Goal: Book appointment/travel/reservation

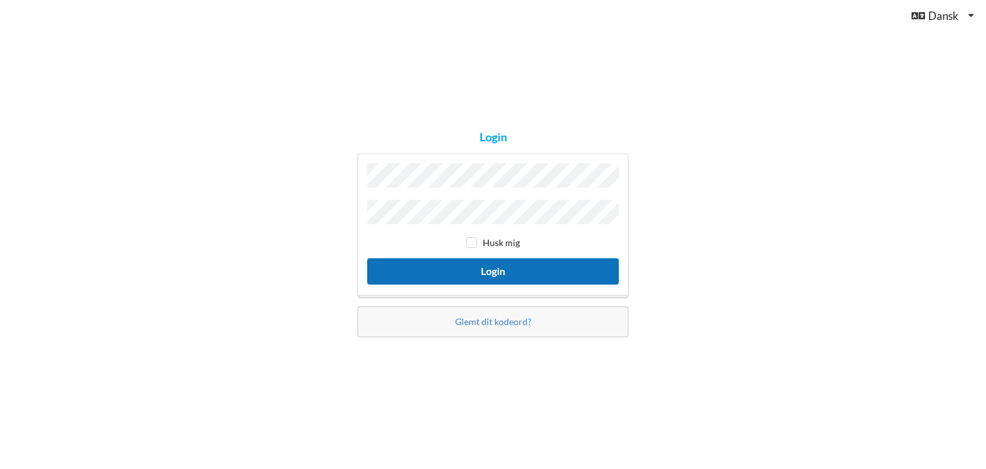
click at [524, 270] on button "Login" at bounding box center [493, 271] width 252 height 26
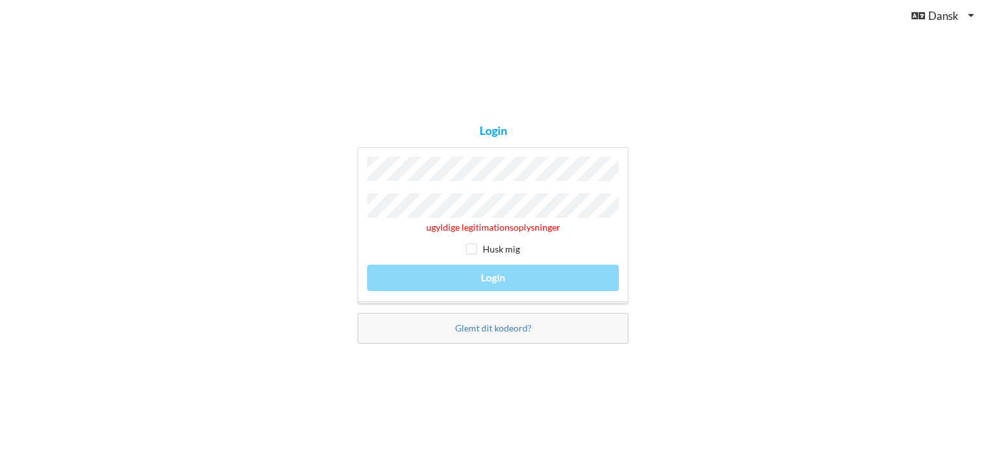
click at [432, 159] on div "ugyldige legitimationsoplysninger Husk mig Login" at bounding box center [493, 225] width 271 height 157
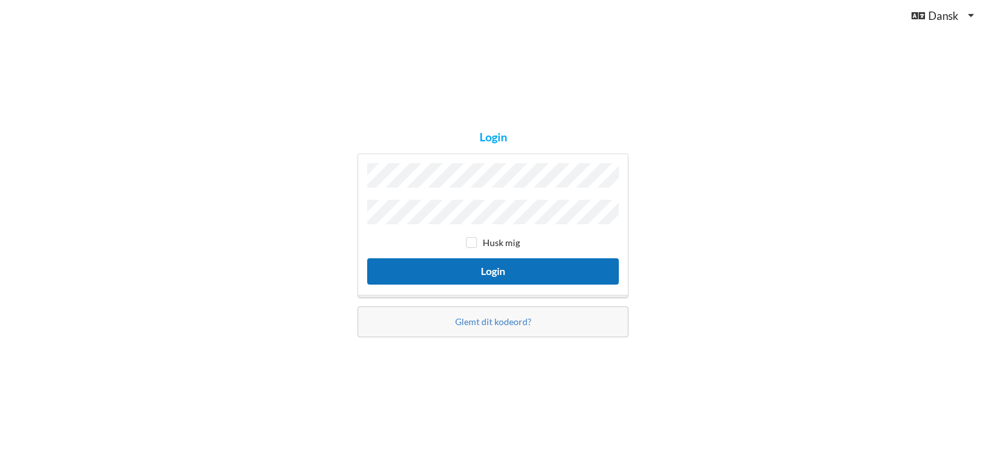
click at [568, 263] on button "Login" at bounding box center [493, 271] width 252 height 26
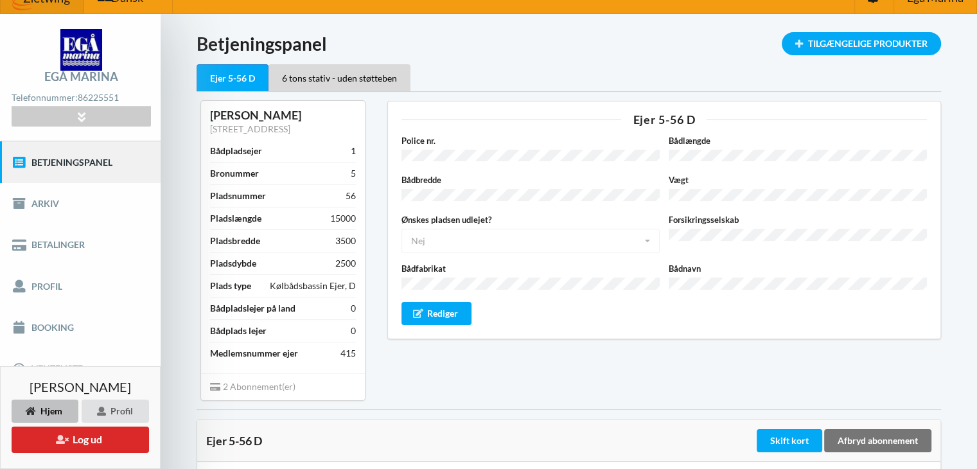
scroll to position [12, 0]
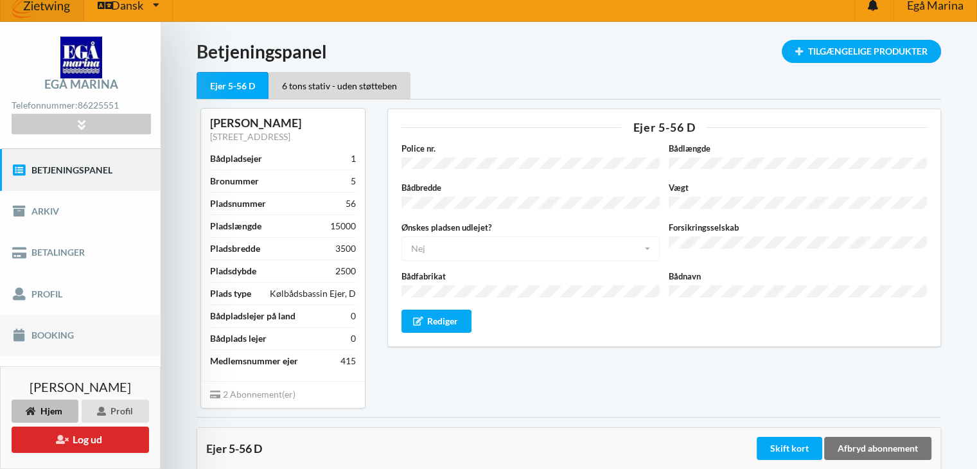
click at [30, 335] on link "Booking" at bounding box center [80, 335] width 161 height 41
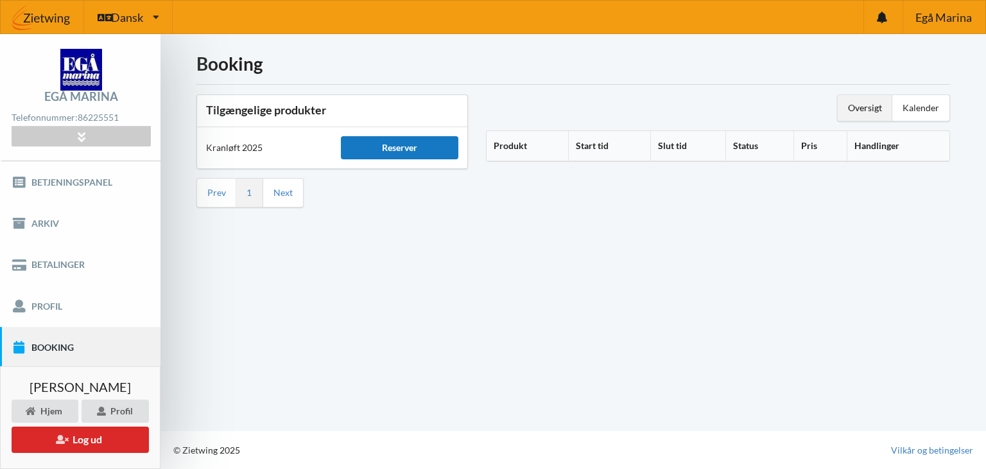
click at [411, 151] on div "Reserver" at bounding box center [399, 147] width 117 height 23
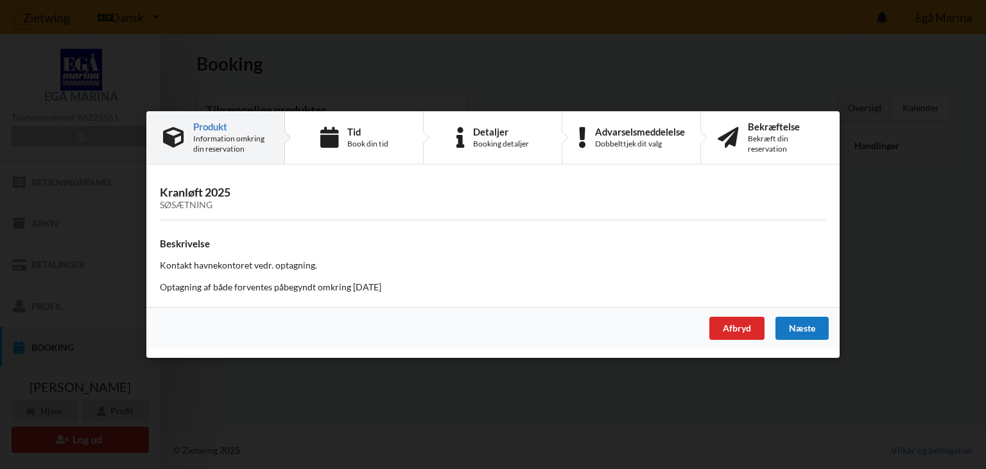
click at [802, 327] on div "Næste" at bounding box center [802, 328] width 53 height 23
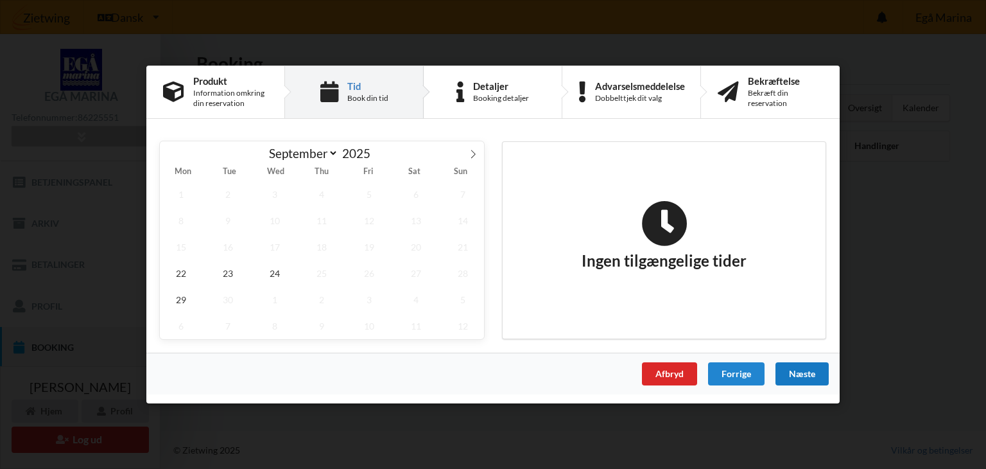
click at [799, 371] on div "Næste" at bounding box center [802, 373] width 53 height 23
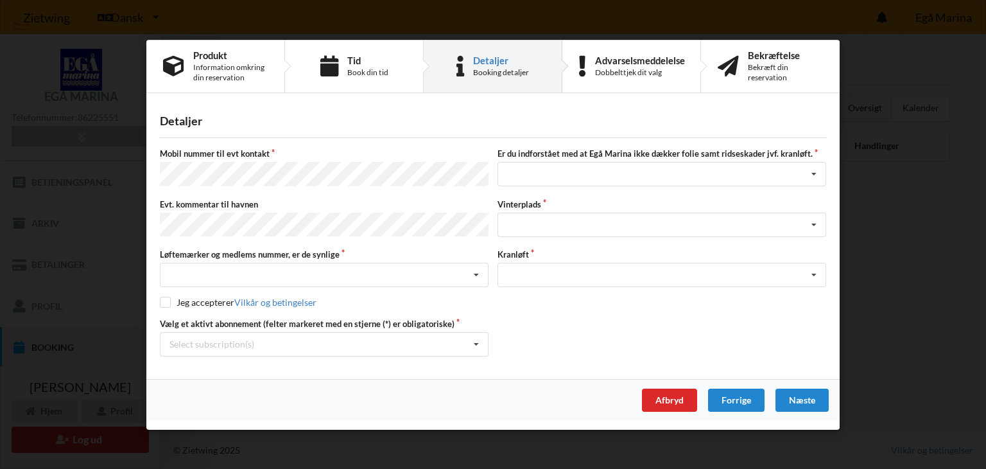
click at [731, 395] on div "Forrige" at bounding box center [736, 399] width 57 height 23
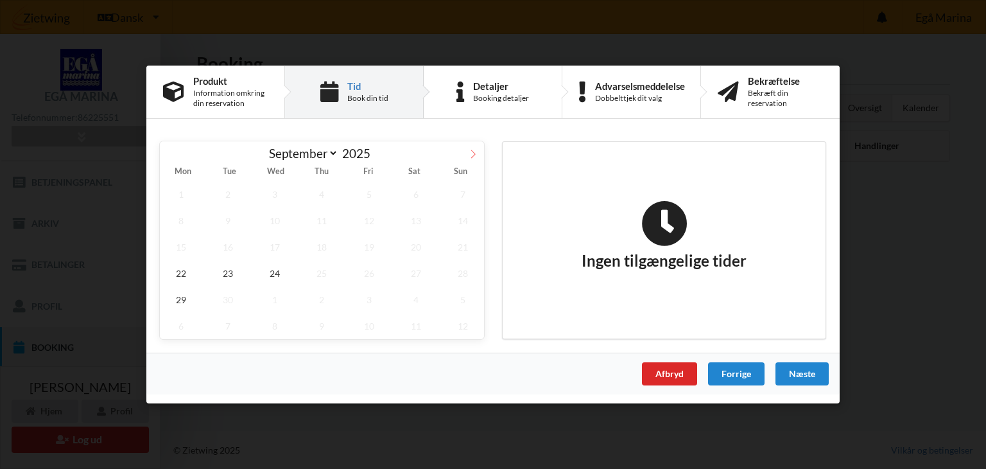
click at [473, 154] on icon at bounding box center [473, 154] width 9 height 9
select select "9"
click at [187, 252] on span "13" at bounding box center [181, 247] width 42 height 26
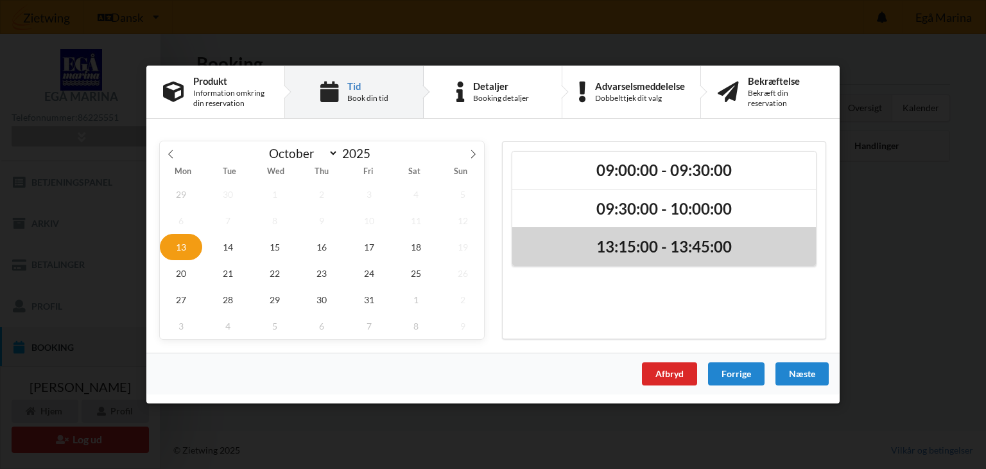
click at [664, 249] on h2 "13:15:00 - 13:45:00" at bounding box center [664, 248] width 286 height 20
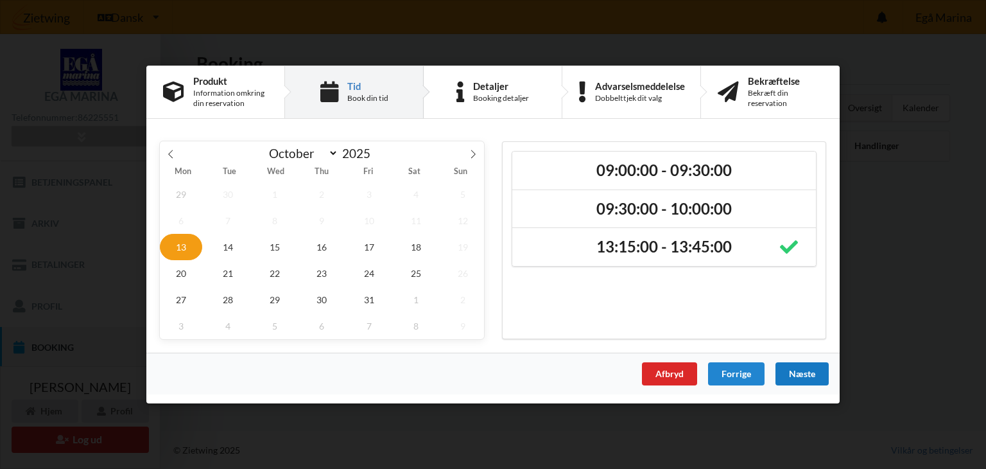
click at [800, 374] on div "Næste" at bounding box center [802, 373] width 53 height 23
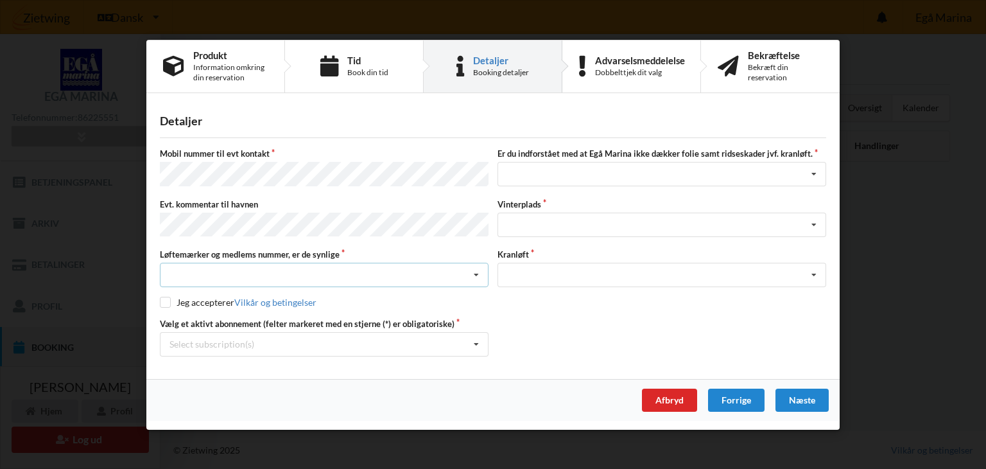
click at [475, 271] on icon at bounding box center [476, 275] width 19 height 24
click at [306, 315] on div "Ja, mine mærker er synlige og intakte" at bounding box center [324, 322] width 327 height 24
click at [166, 301] on input "checkbox" at bounding box center [165, 302] width 11 height 11
checkbox input "true"
click at [544, 222] on div "Landplads nr. 1 Landplads nr. 2 Landplads nr.3 Landplads nr. 4 Landplads nr. 5 …" at bounding box center [662, 224] width 329 height 24
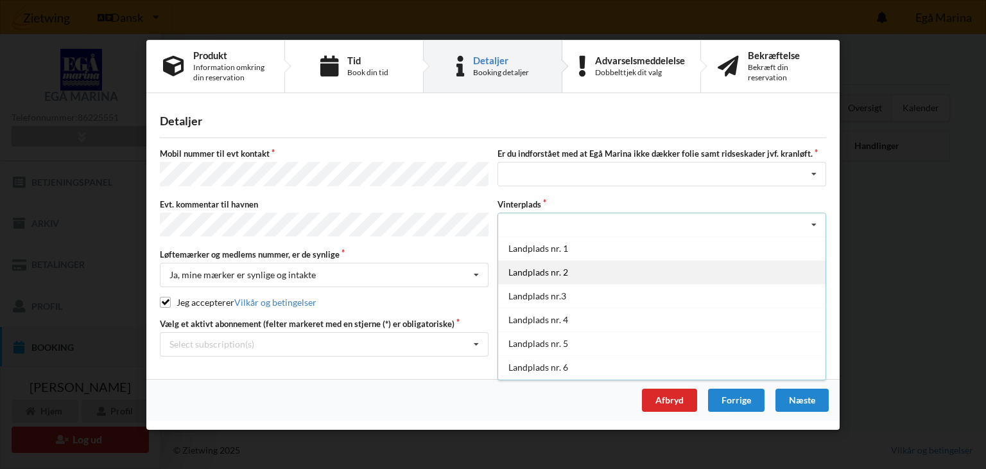
click at [588, 268] on div "Landplads nr. 2" at bounding box center [661, 271] width 327 height 24
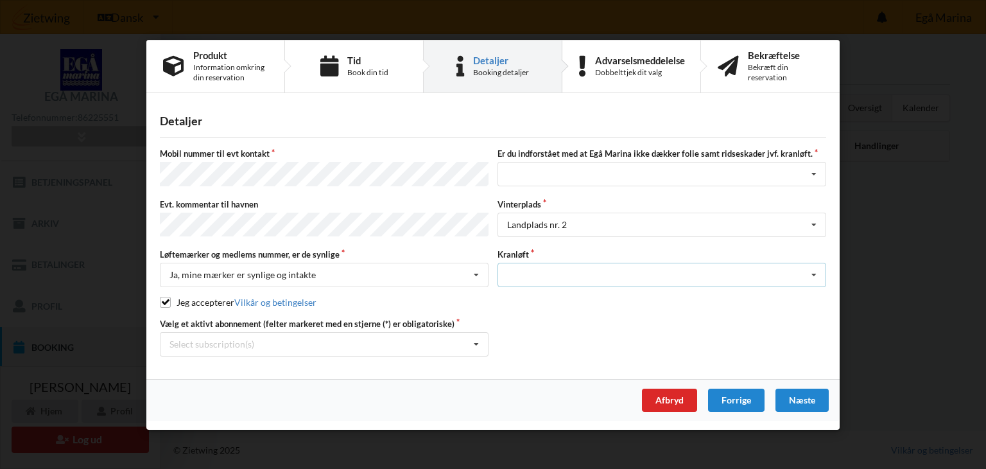
click at [530, 270] on div "Optagning" at bounding box center [662, 275] width 329 height 24
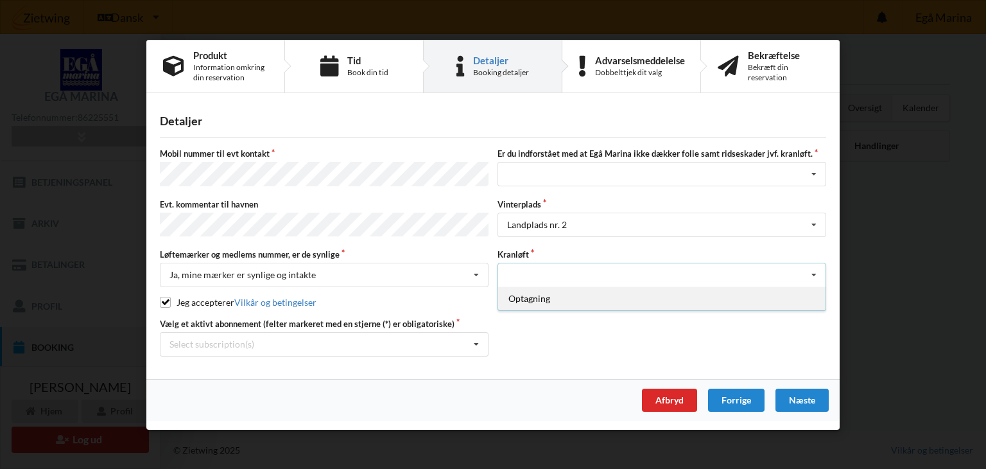
click at [551, 297] on div "Optagning" at bounding box center [661, 298] width 327 height 24
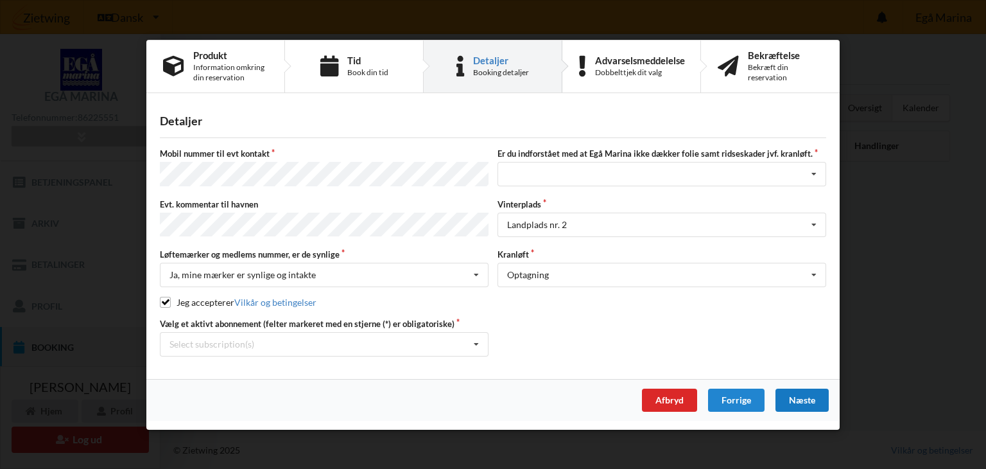
click at [804, 395] on div "Næste" at bounding box center [802, 399] width 53 height 23
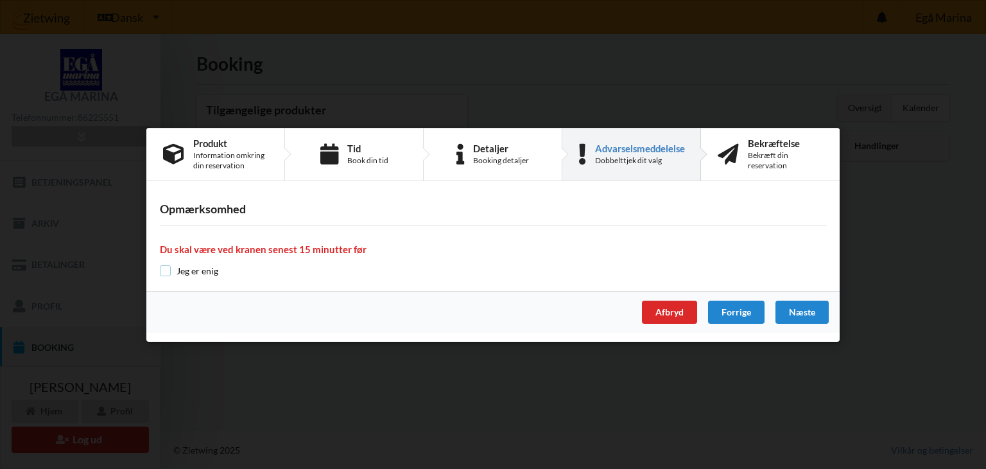
click at [166, 270] on input "checkbox" at bounding box center [165, 270] width 11 height 11
checkbox input "true"
click at [801, 314] on div "Næste" at bounding box center [802, 312] width 53 height 23
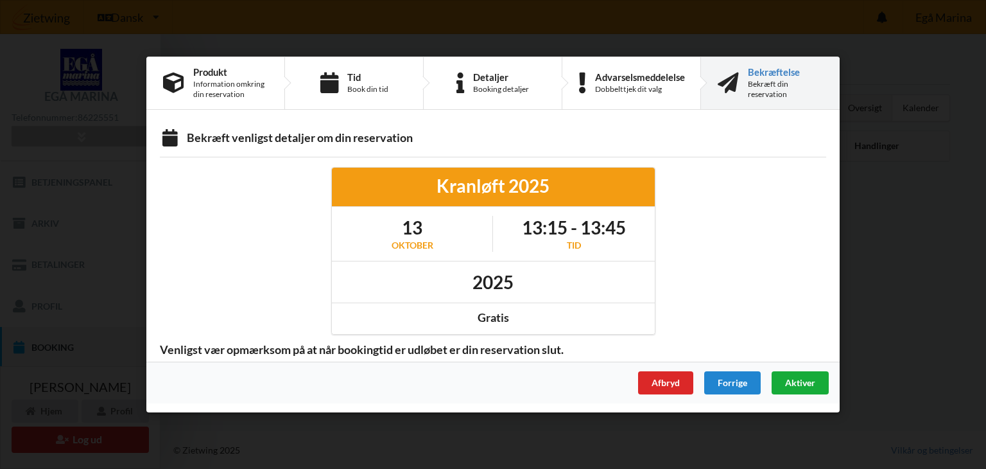
click at [799, 378] on span "Aktiver" at bounding box center [800, 382] width 30 height 11
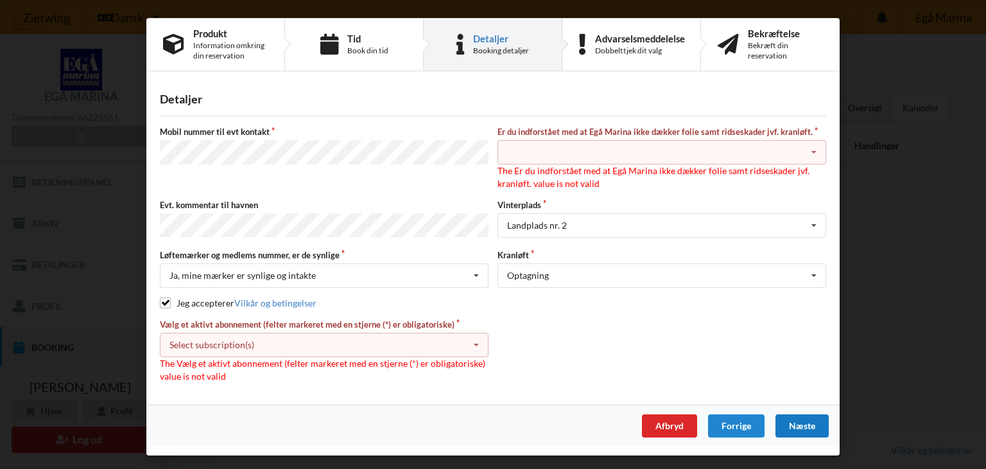
click at [476, 340] on icon at bounding box center [476, 345] width 19 height 24
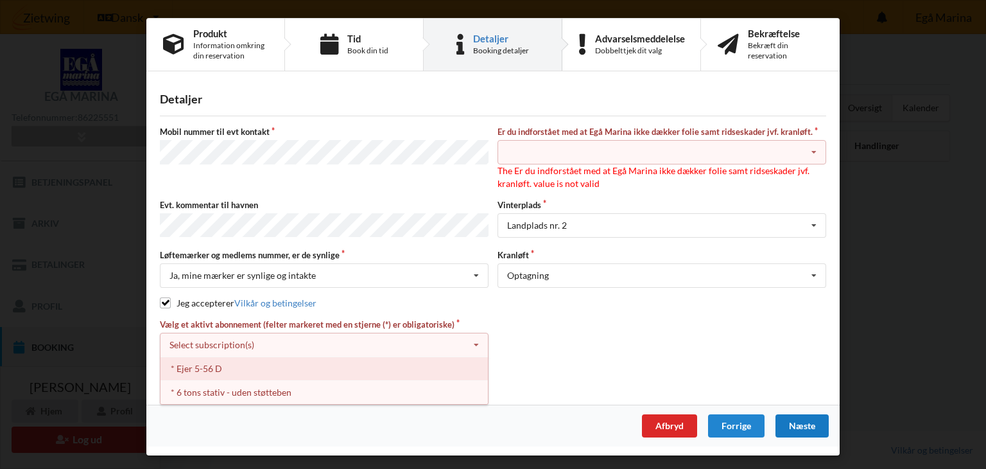
click at [220, 365] on div "* Ejer 5-56 D" at bounding box center [324, 368] width 327 height 24
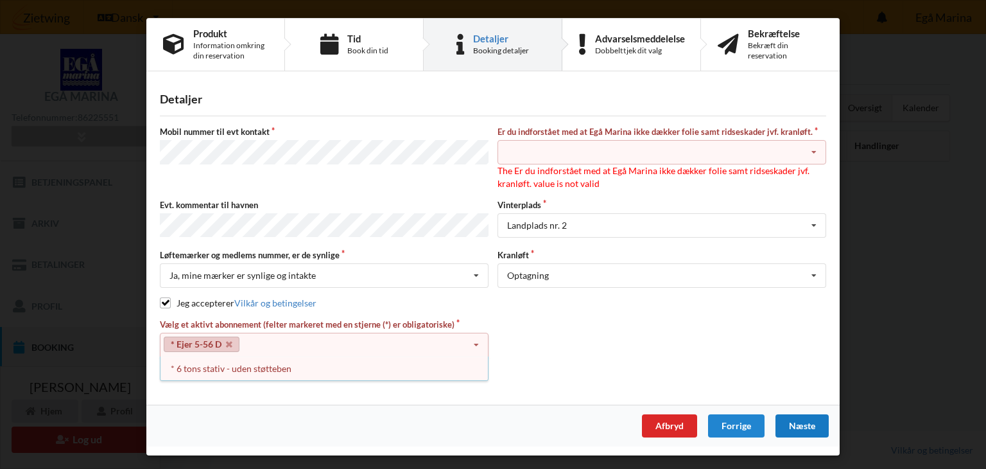
click at [817, 152] on icon at bounding box center [814, 153] width 19 height 24
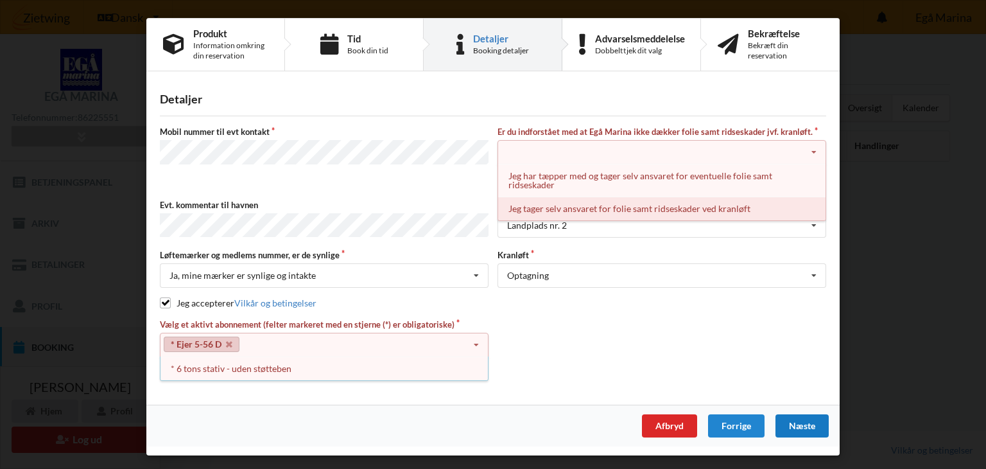
click at [686, 209] on div "Jeg tager selv ansvaret for folie samt ridseskader ved kranløft" at bounding box center [661, 208] width 327 height 24
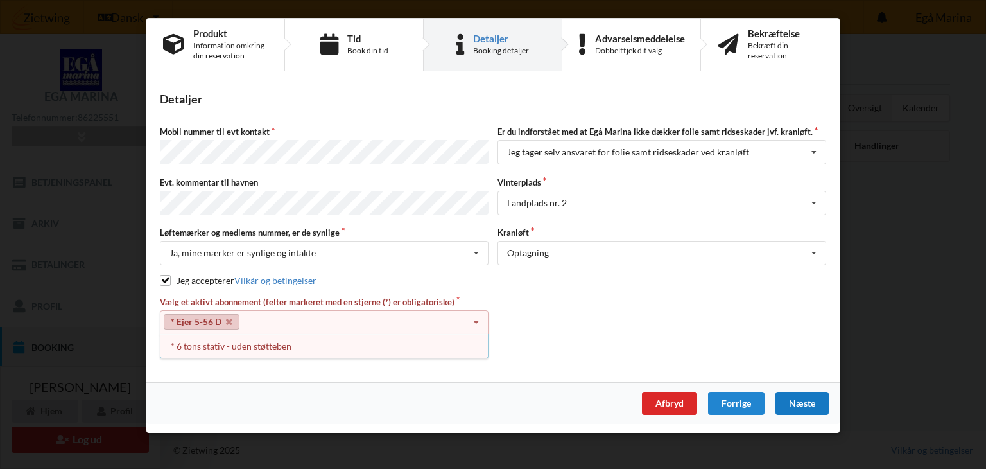
click at [801, 398] on div "Næste" at bounding box center [802, 403] width 53 height 23
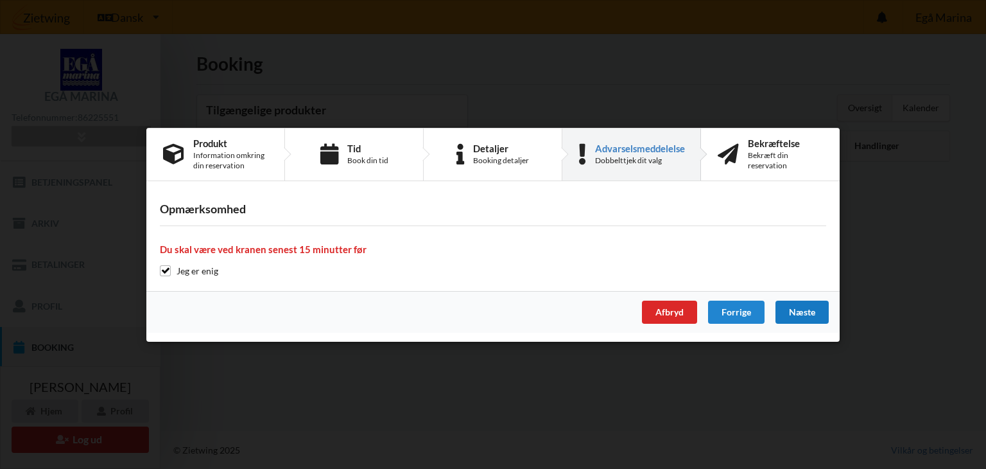
click at [798, 310] on div "Næste" at bounding box center [802, 312] width 53 height 23
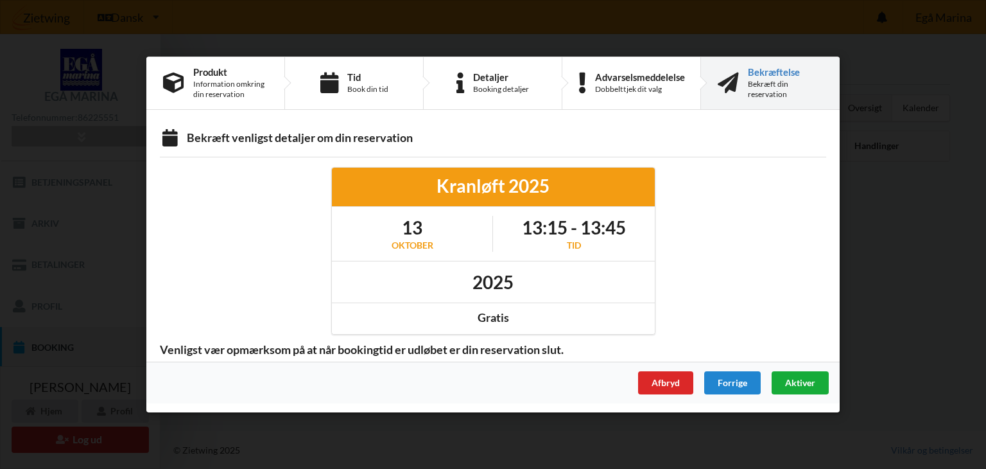
click at [799, 381] on span "Aktiver" at bounding box center [800, 382] width 30 height 11
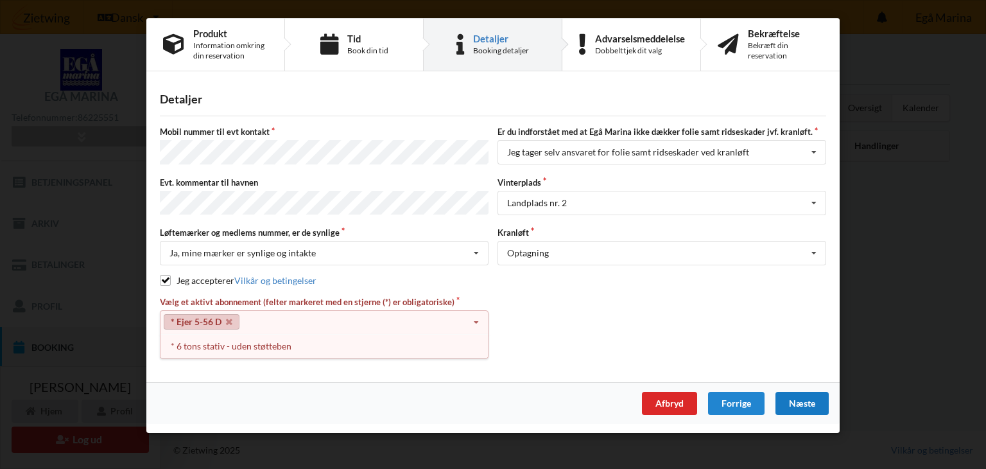
click at [218, 317] on link "* Ejer 5-56 D" at bounding box center [202, 321] width 76 height 15
click at [475, 319] on icon at bounding box center [476, 323] width 19 height 24
click at [418, 299] on label "Vælg et aktivt abonnement (felter markeret med en stjerne (*) er obligatoriske)" at bounding box center [324, 302] width 329 height 12
click at [478, 314] on icon at bounding box center [476, 323] width 19 height 24
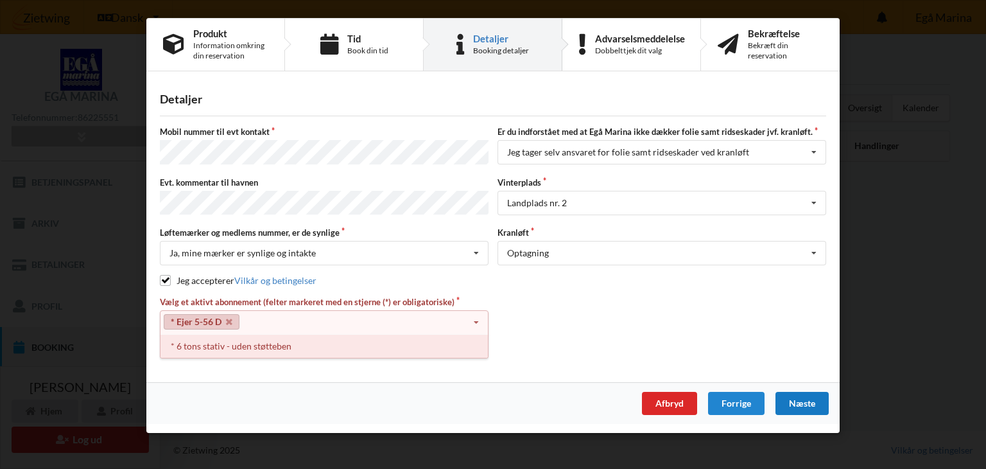
click at [266, 343] on div "* 6 tons stativ - uden støtteben" at bounding box center [324, 346] width 327 height 24
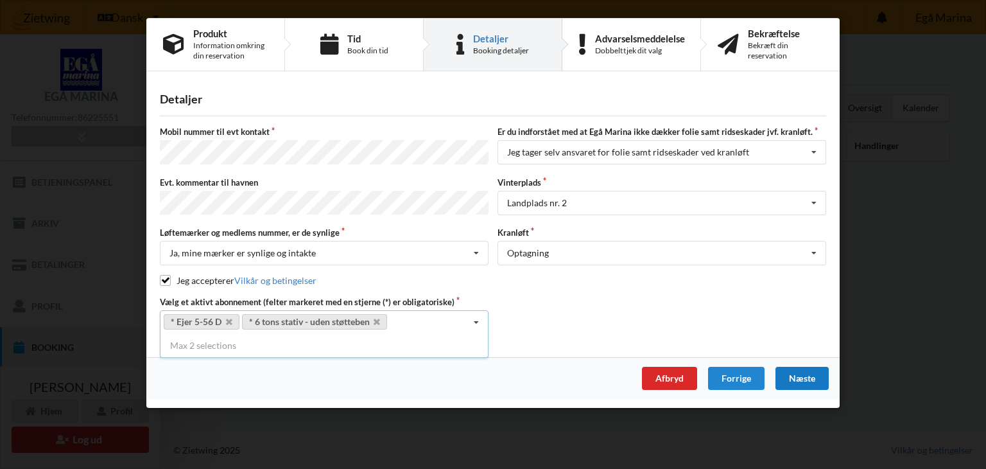
click at [801, 372] on div "Næste" at bounding box center [802, 378] width 53 height 23
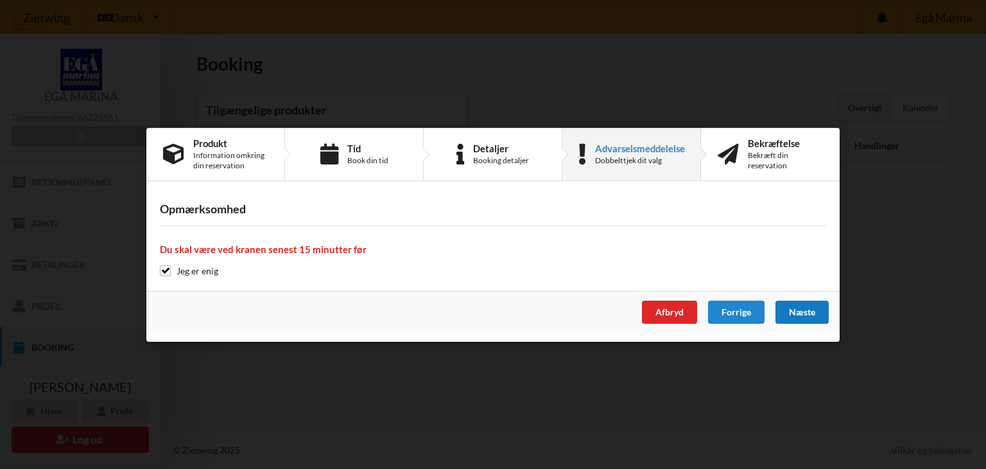
click at [803, 313] on div "Næste" at bounding box center [802, 312] width 53 height 23
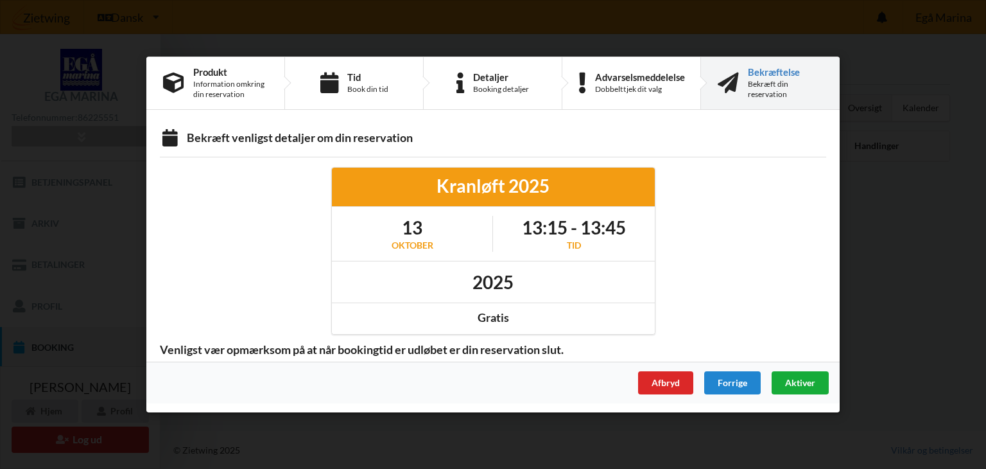
click at [801, 381] on span "Aktiver" at bounding box center [800, 382] width 30 height 11
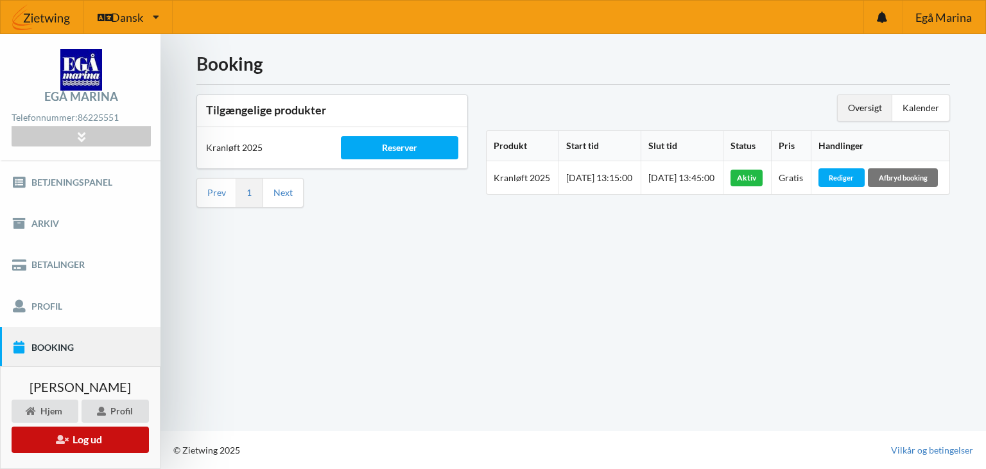
click at [70, 441] on button "Log ud" at bounding box center [80, 439] width 137 height 26
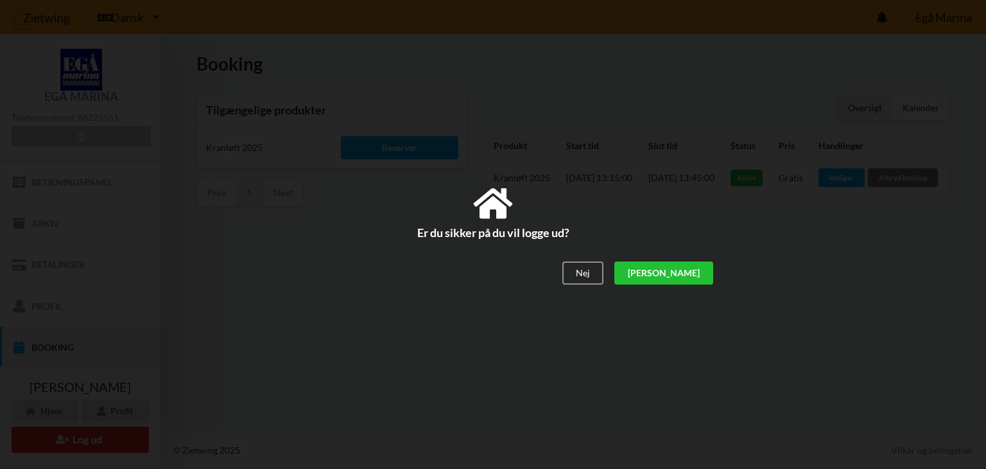
click at [694, 277] on div "[PERSON_NAME]" at bounding box center [664, 273] width 99 height 23
